Goal: Communication & Community: Answer question/provide support

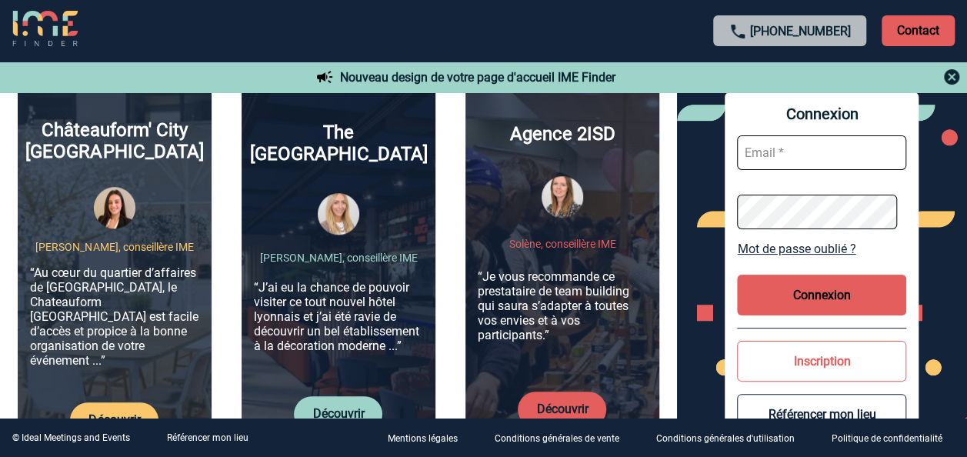
scroll to position [539, 0]
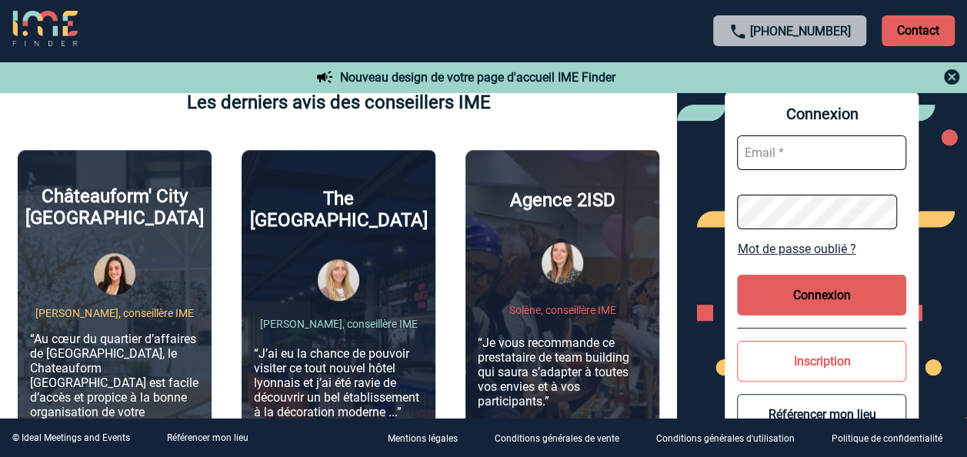
click at [806, 144] on input "text" at bounding box center [821, 152] width 169 height 35
type input "olga.portilla@eviden.com"
click at [793, 249] on link "Mot de passe oublié ?" at bounding box center [821, 249] width 169 height 15
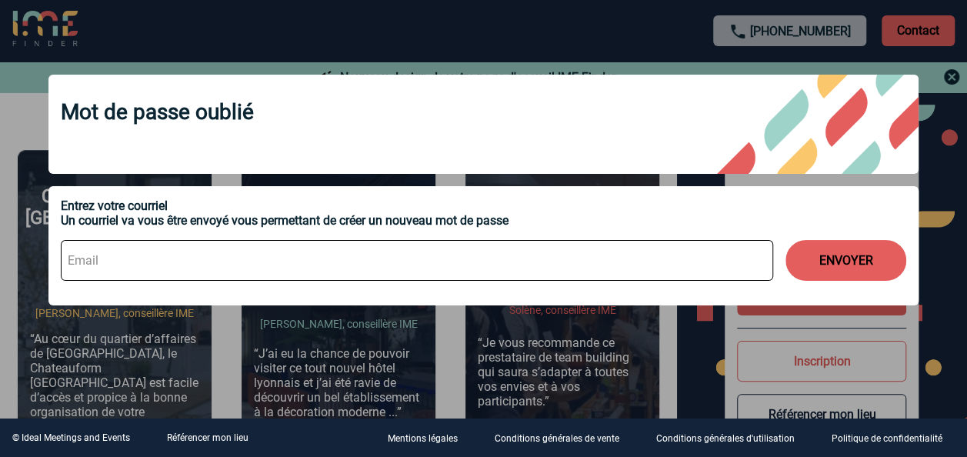
click at [273, 252] on input at bounding box center [417, 260] width 713 height 41
type input "olga.portilla@eviden.com"
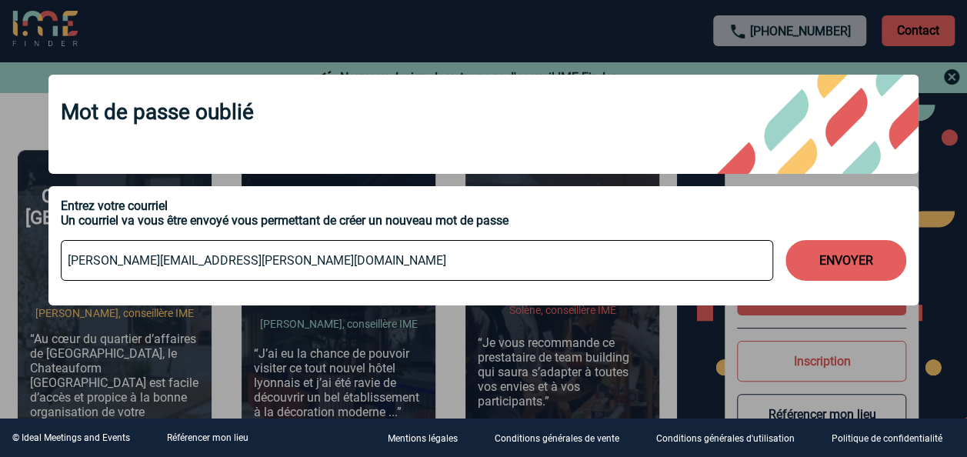
click at [836, 271] on button "ENVOYER" at bounding box center [846, 260] width 121 height 41
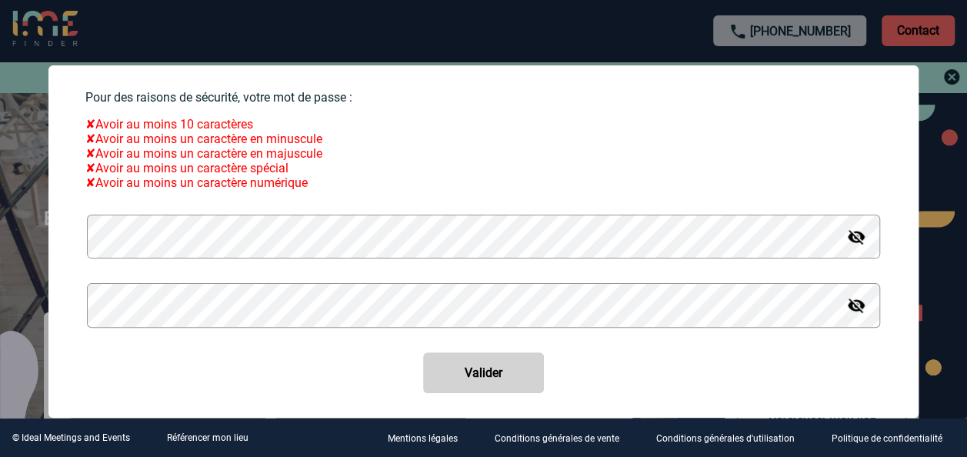
scroll to position [131, 0]
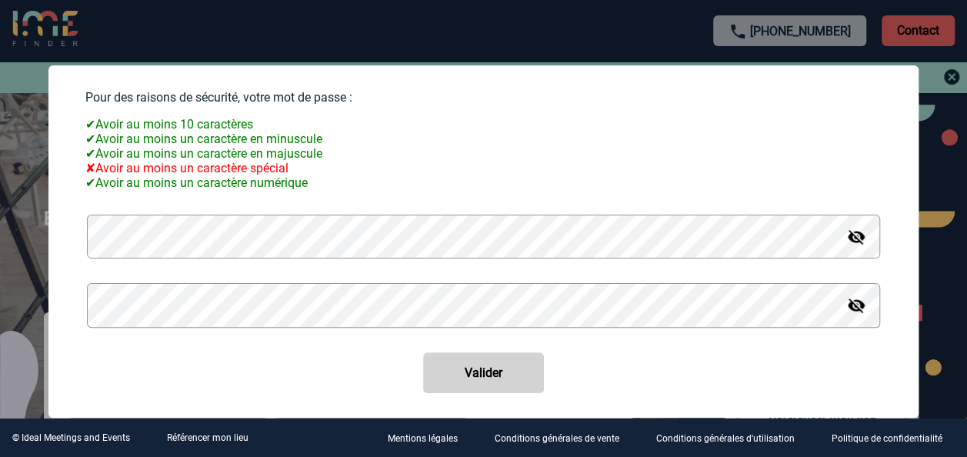
click at [847, 245] on img at bounding box center [856, 237] width 18 height 18
click at [52, 235] on div "Pour des raisons de sécurité, votre mot de passe : ✔ Avoir au moins 10 caractèr…" at bounding box center [483, 241] width 870 height 352
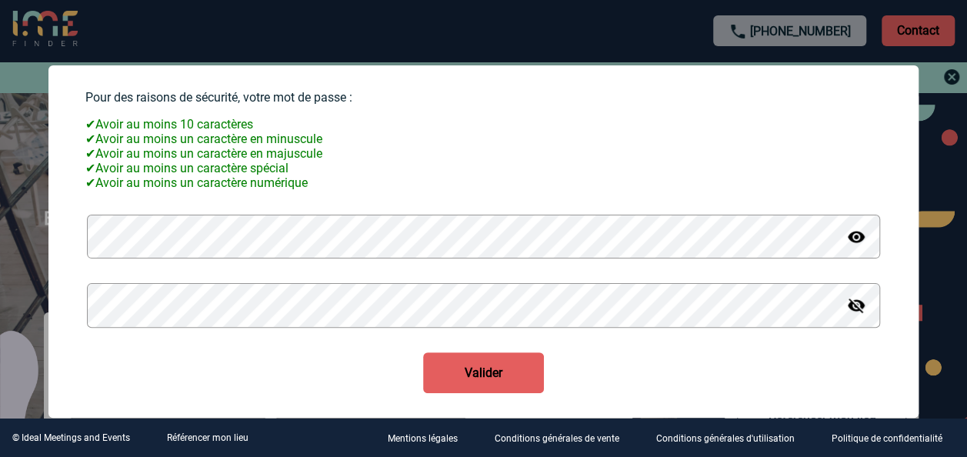
click at [492, 369] on button "Valider" at bounding box center [483, 372] width 121 height 41
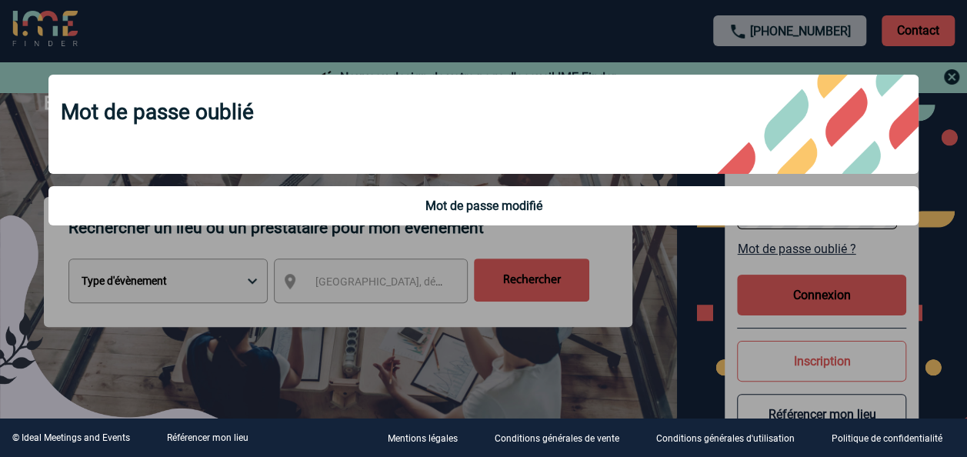
scroll to position [154, 0]
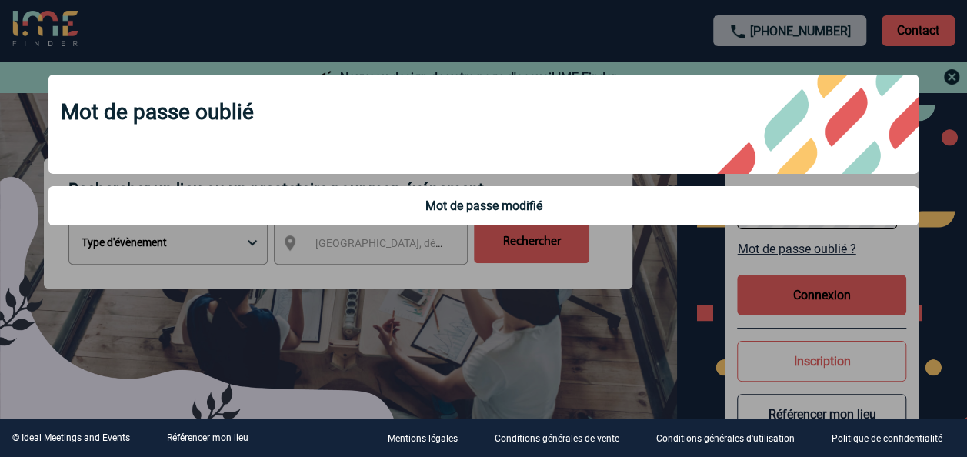
click at [633, 322] on div at bounding box center [483, 228] width 967 height 457
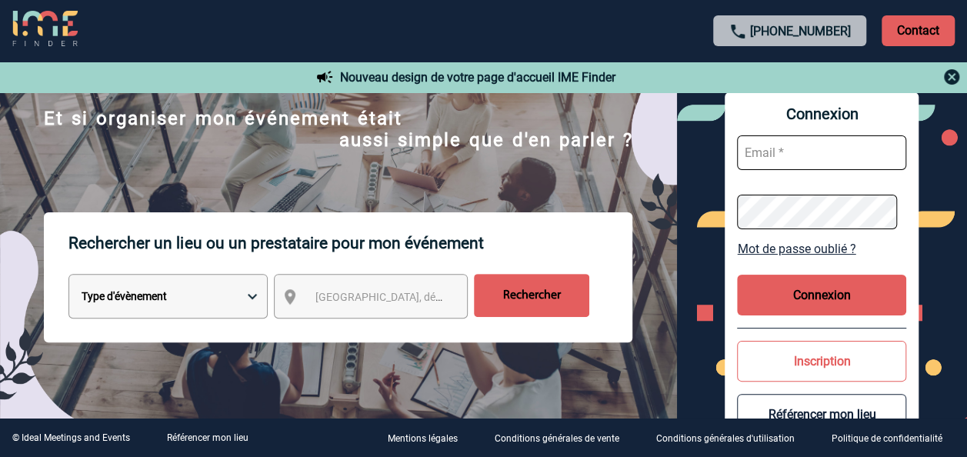
scroll to position [77, 0]
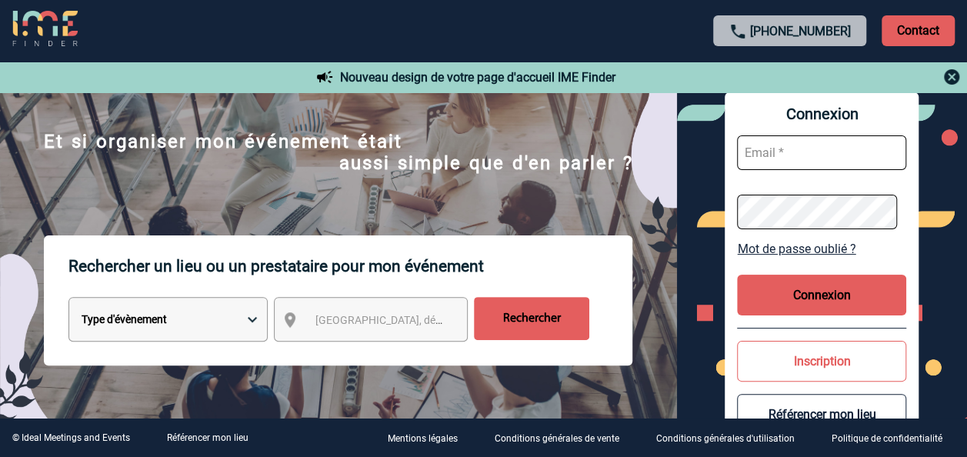
click at [801, 157] on input "text" at bounding box center [821, 152] width 169 height 35
type input "olga.portilla@eviden.com"
click at [814, 285] on button "Connexion" at bounding box center [821, 295] width 169 height 41
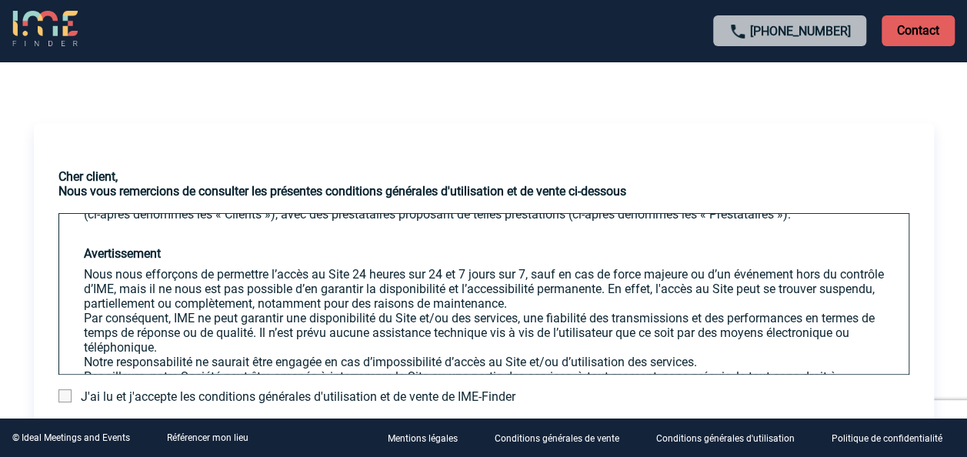
scroll to position [231, 0]
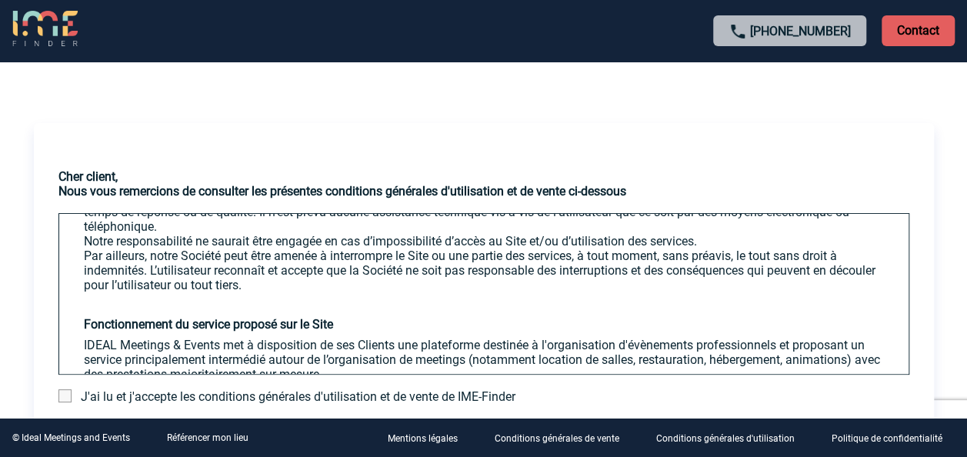
click at [68, 395] on span at bounding box center [64, 395] width 13 height 13
click at [0, 0] on input "checkbox" at bounding box center [0, 0] width 0 height 0
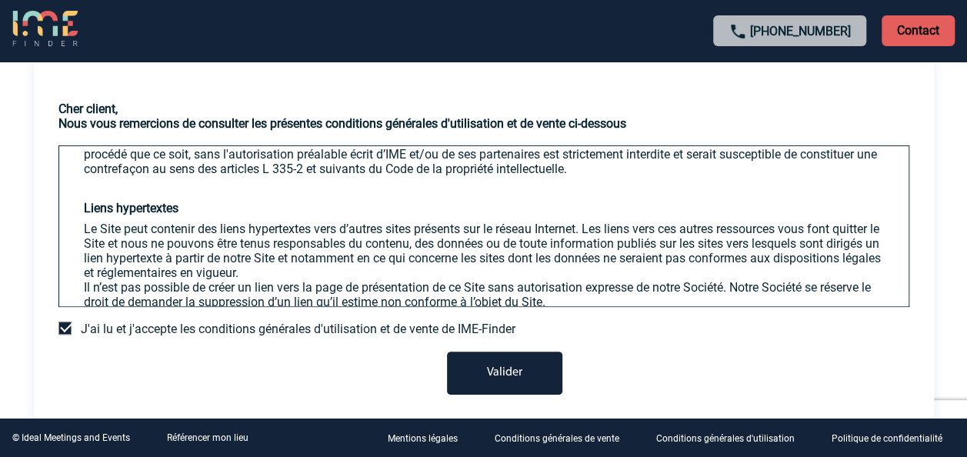
scroll to position [131, 0]
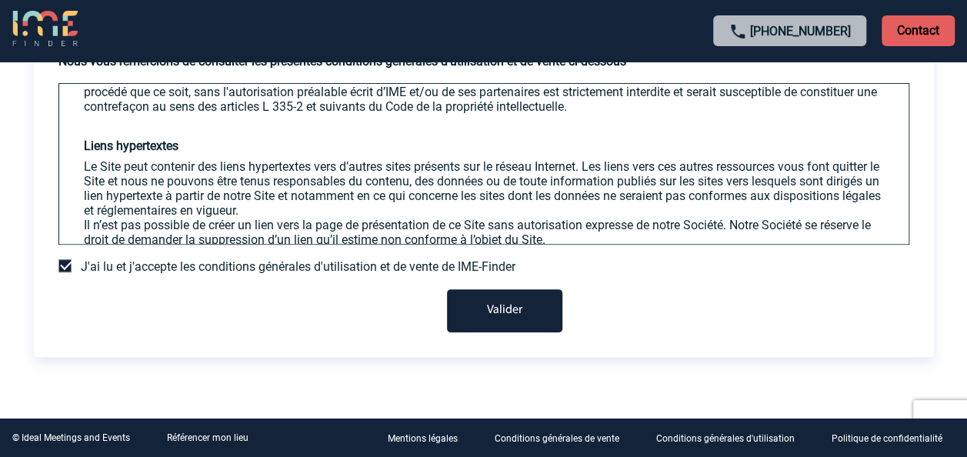
click at [499, 314] on button "Valider" at bounding box center [504, 310] width 115 height 43
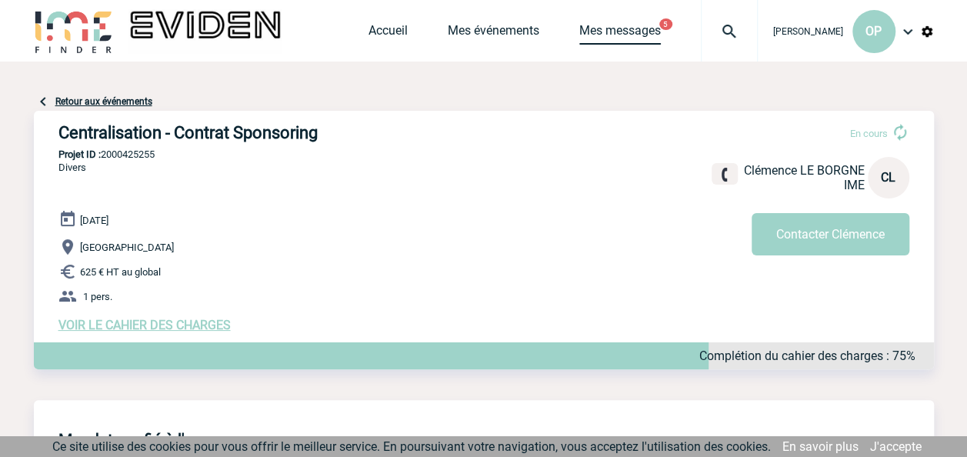
click at [652, 31] on link "Mes messages" at bounding box center [620, 34] width 82 height 22
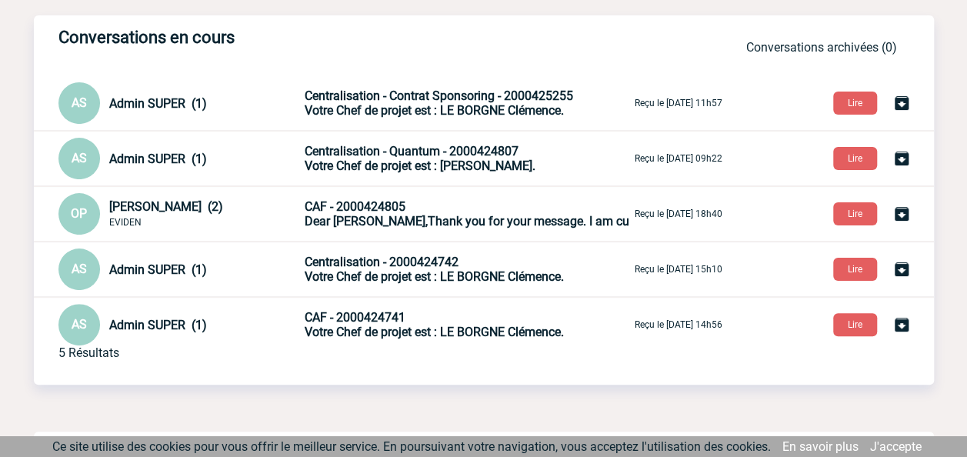
scroll to position [96, 0]
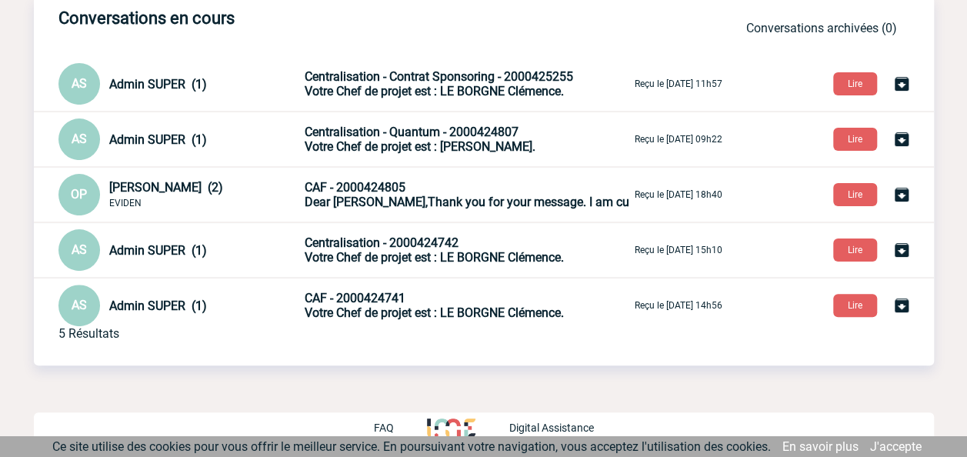
click at [386, 303] on span "CAF - 2000424741" at bounding box center [355, 298] width 101 height 15
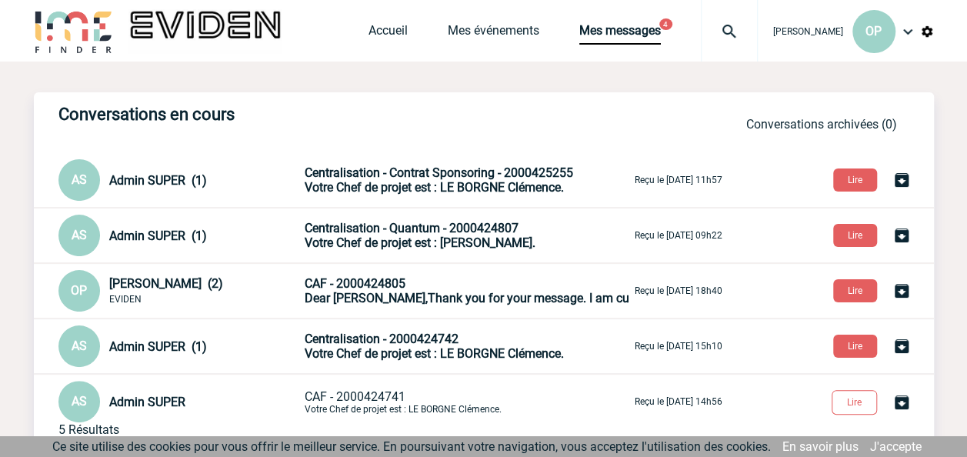
click at [386, 352] on span "Votre Chef de projet est : LE BORGNE Clémence." at bounding box center [434, 353] width 259 height 15
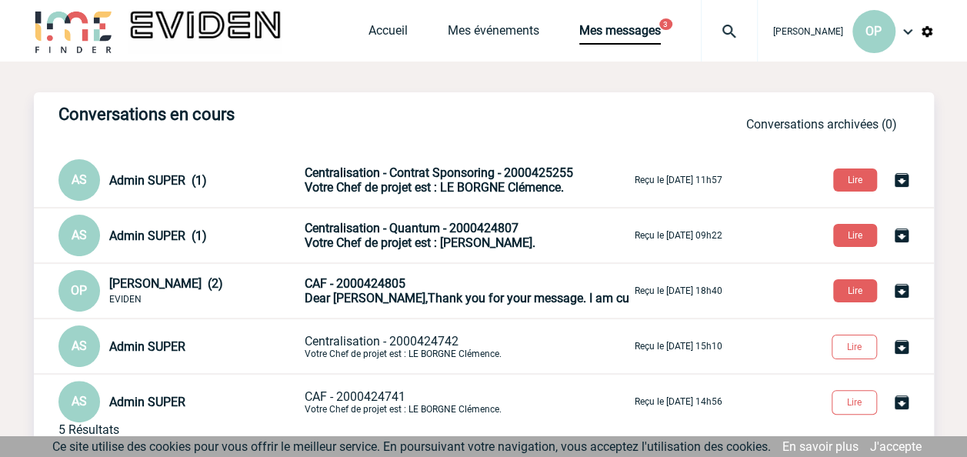
click at [417, 243] on span "Votre Chef de projet est : [PERSON_NAME]." at bounding box center [420, 242] width 231 height 15
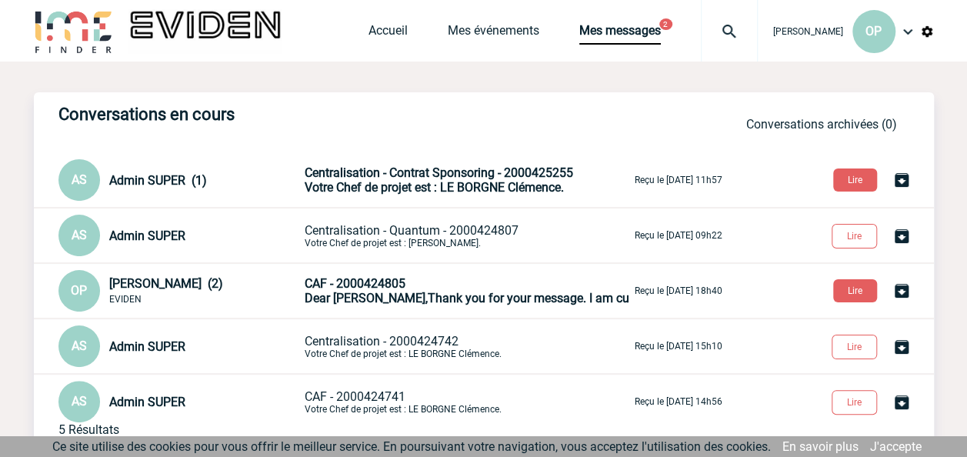
click at [431, 302] on span "Dear [PERSON_NAME],Thank you for your message. I am cu" at bounding box center [467, 298] width 325 height 15
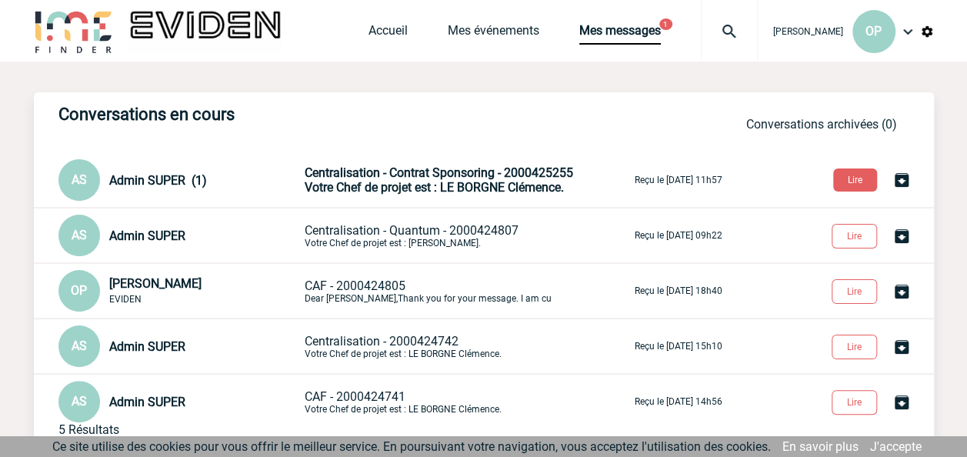
click at [542, 180] on span "Centralisation - Contrat Sponsoring - 2000425255" at bounding box center [439, 172] width 269 height 15
